Goal: Check status: Check status

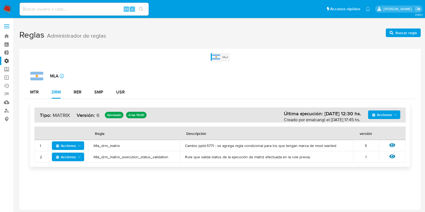
click at [10, 59] on label "Administración" at bounding box center [32, 61] width 64 height 8
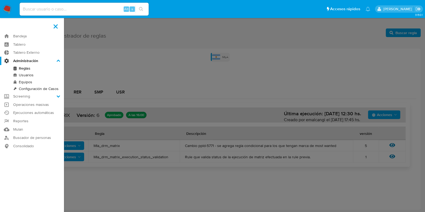
click at [0, 0] on input "Administración" at bounding box center [0, 0] width 0 height 0
click at [7, 60] on label "Administración" at bounding box center [32, 61] width 64 height 8
click at [0, 0] on input "Administración" at bounding box center [0, 0] width 0 height 0
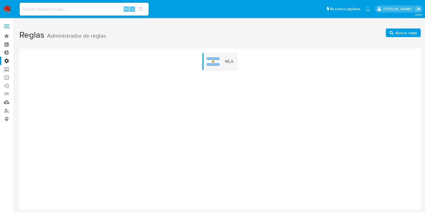
click at [5, 58] on label "Administración" at bounding box center [32, 61] width 64 height 8
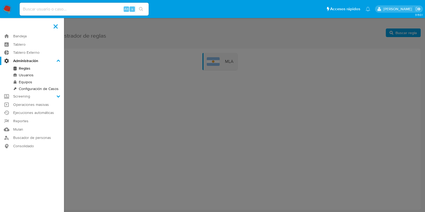
click at [0, 0] on input "Administración" at bounding box center [0, 0] width 0 height 0
click at [19, 61] on label "Administración" at bounding box center [32, 61] width 64 height 8
click at [0, 0] on input "Administración" at bounding box center [0, 0] width 0 height 0
click at [56, 60] on icon at bounding box center [58, 61] width 4 height 4
click at [0, 0] on input "Administración" at bounding box center [0, 0] width 0 height 0
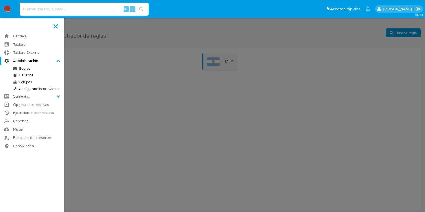
click at [33, 10] on input at bounding box center [84, 9] width 129 height 7
click at [21, 138] on link "Buscador de personas" at bounding box center [32, 137] width 64 height 8
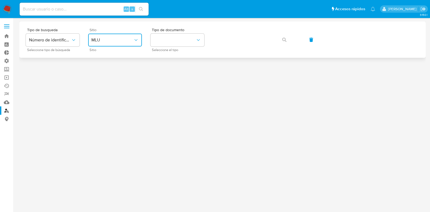
click at [136, 39] on icon "site_id" at bounding box center [135, 39] width 5 height 5
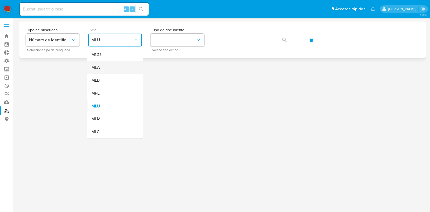
click at [120, 67] on div "MLA" at bounding box center [113, 67] width 44 height 13
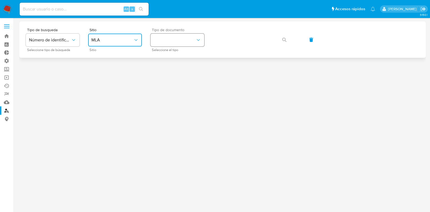
click at [180, 44] on button "identificationType" at bounding box center [177, 40] width 54 height 13
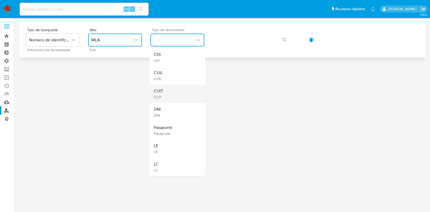
click at [165, 93] on div "CUIT CUIT" at bounding box center [176, 94] width 44 height 18
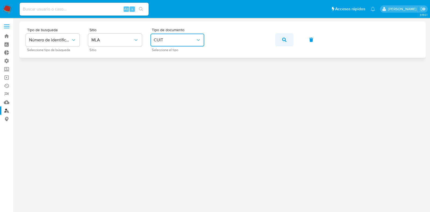
click at [283, 38] on icon "button" at bounding box center [284, 40] width 4 height 4
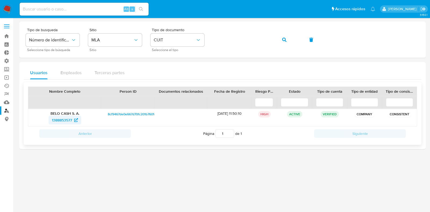
click at [60, 119] on span "1388853577" at bounding box center [62, 120] width 20 height 9
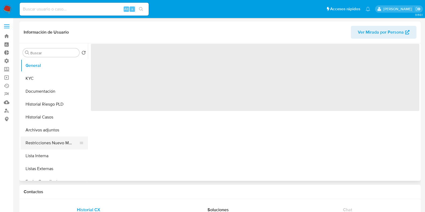
click at [50, 139] on button "Restricciones Nuevo Mundo" at bounding box center [52, 142] width 63 height 13
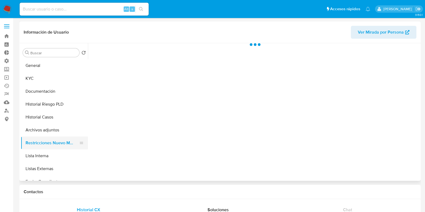
select select "10"
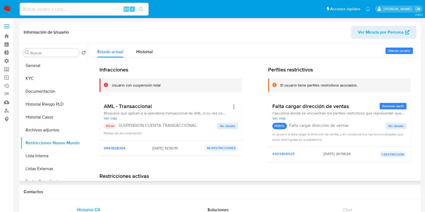
click at [226, 123] on span "Ver detalle" at bounding box center [227, 125] width 16 height 5
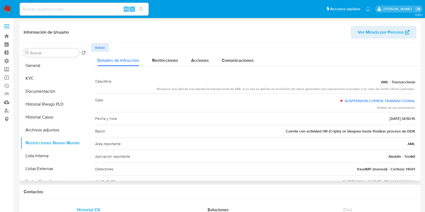
click at [103, 48] on span "Volver" at bounding box center [100, 48] width 10 height 8
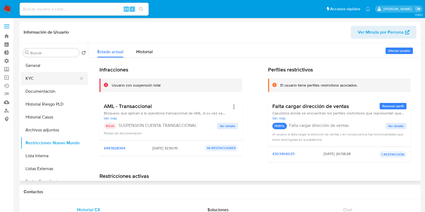
drag, startPoint x: 31, startPoint y: 68, endPoint x: 37, endPoint y: 74, distance: 8.9
click at [31, 68] on button "General" at bounding box center [54, 65] width 67 height 13
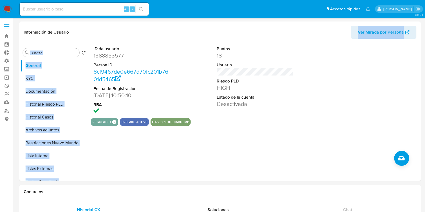
drag, startPoint x: 84, startPoint y: 39, endPoint x: 92, endPoint y: 46, distance: 10.5
click at [92, 46] on div "Información de Usuario Ver Mirada por Persona Buscar Volver al orden por defect…" at bounding box center [219, 100] width 401 height 159
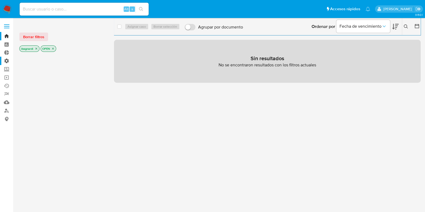
click at [6, 61] on label "Administración" at bounding box center [32, 61] width 64 height 8
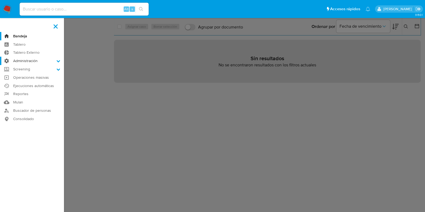
click at [0, 0] on input "Administración" at bounding box center [0, 0] width 0 height 0
